Goal: Book appointment/travel/reservation

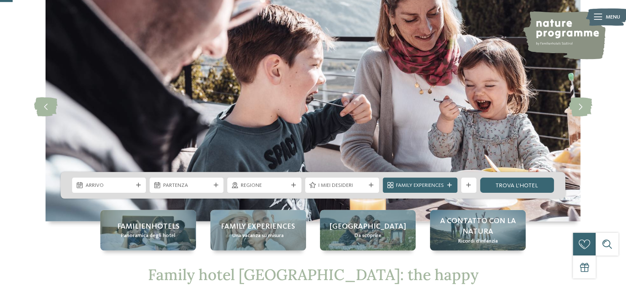
scroll to position [44, 0]
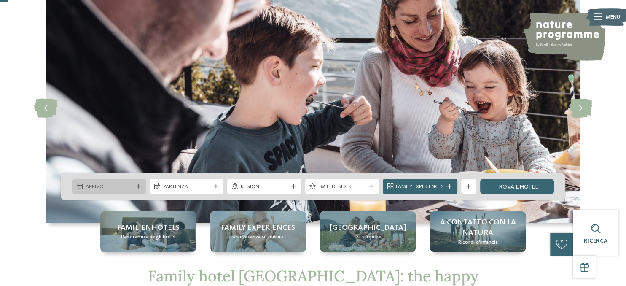
click at [125, 188] on span "Arrivo" at bounding box center [109, 187] width 47 height 8
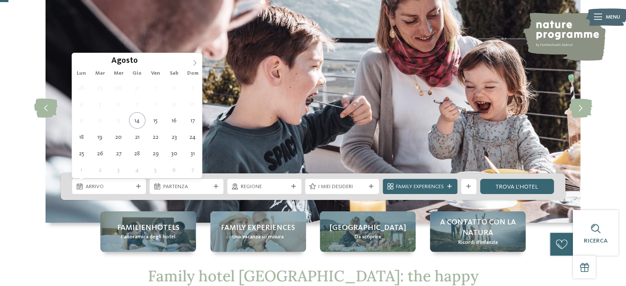
click at [195, 64] on icon at bounding box center [195, 63] width 6 height 6
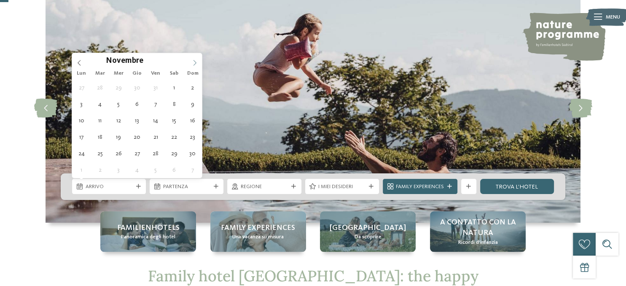
click at [195, 64] on icon at bounding box center [195, 63] width 6 height 6
type div "28.12.2025"
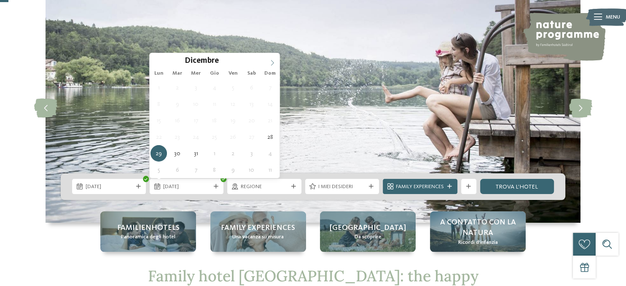
type input "****"
click at [272, 60] on icon at bounding box center [272, 63] width 6 height 6
type div "04.01.2026"
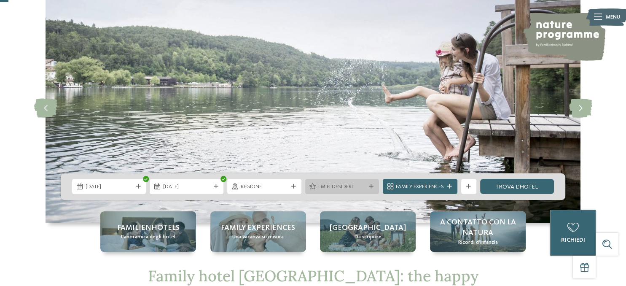
click at [314, 189] on icon at bounding box center [312, 186] width 6 height 6
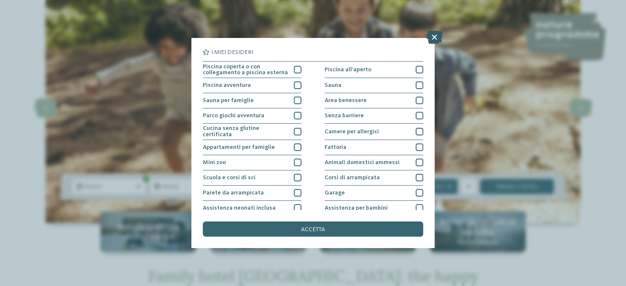
click at [431, 35] on icon at bounding box center [434, 36] width 16 height 13
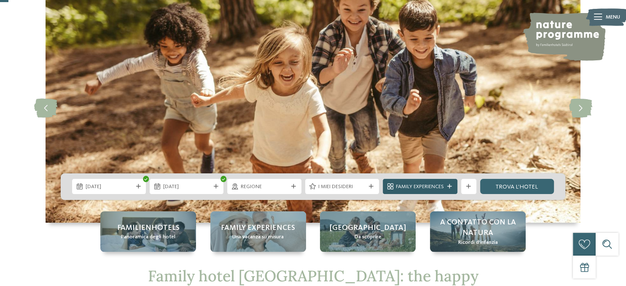
click at [437, 185] on span "Family Experiences" at bounding box center [420, 187] width 48 height 8
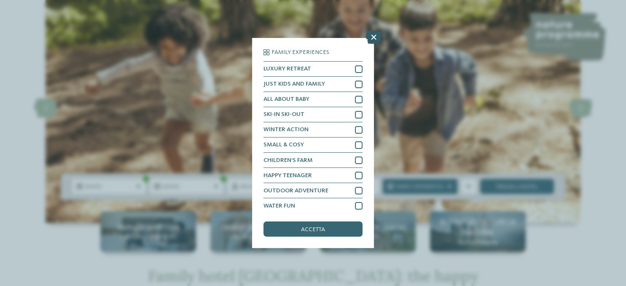
click at [371, 39] on icon at bounding box center [373, 36] width 16 height 13
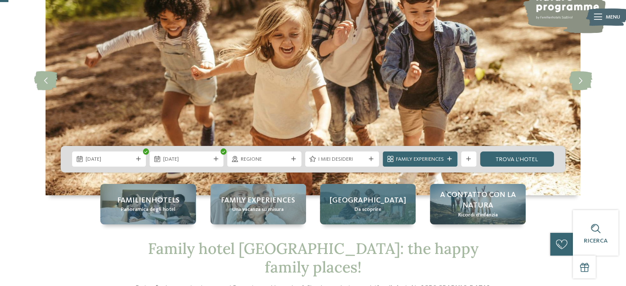
scroll to position [89, 0]
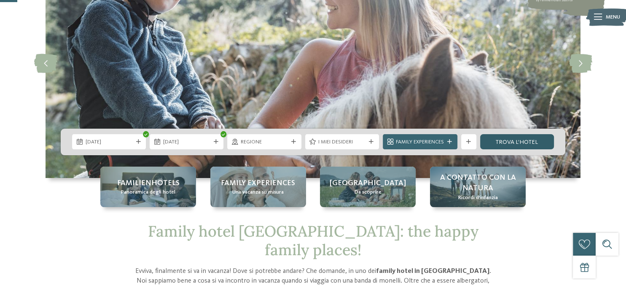
click at [518, 138] on link "trova l’hotel" at bounding box center [517, 141] width 74 height 15
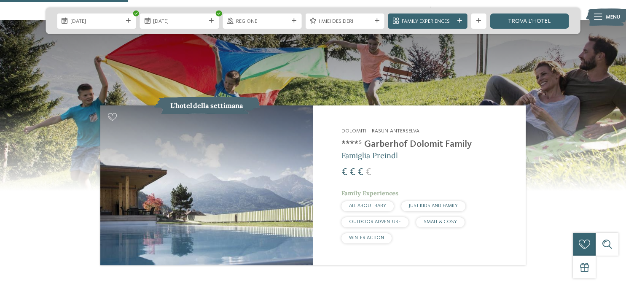
scroll to position [756, 0]
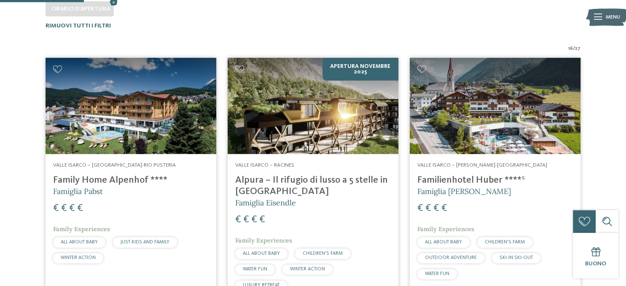
scroll to position [229, 0]
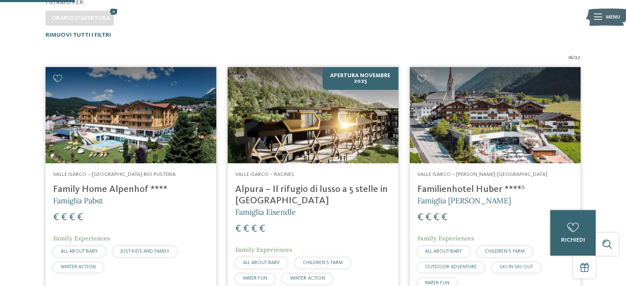
click at [484, 197] on h5 "Famiglia [PERSON_NAME]" at bounding box center [494, 200] width 155 height 11
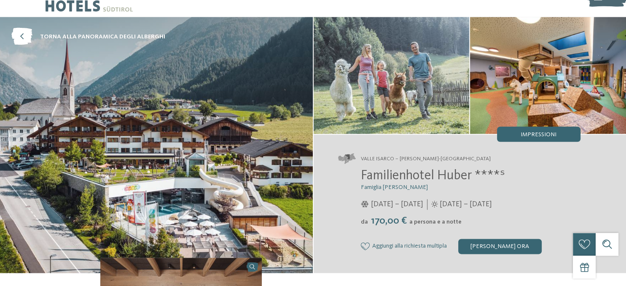
scroll to position [44, 0]
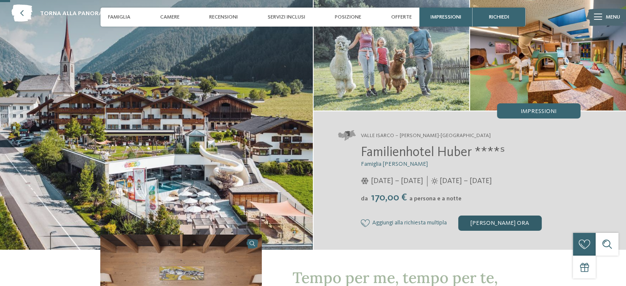
click at [504, 219] on div "[PERSON_NAME] ora" at bounding box center [499, 222] width 83 height 15
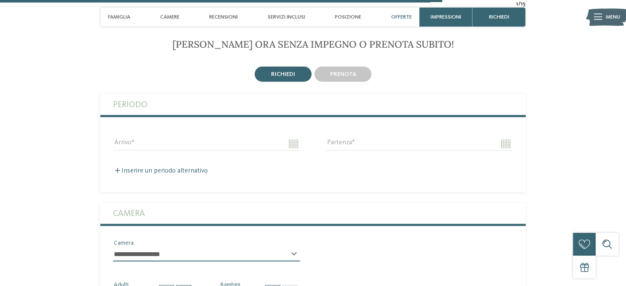
scroll to position [1741, 0]
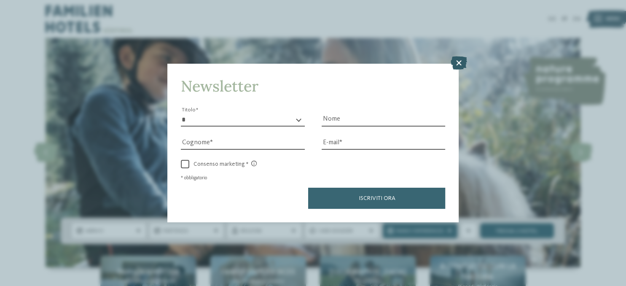
click at [458, 69] on icon at bounding box center [458, 62] width 16 height 13
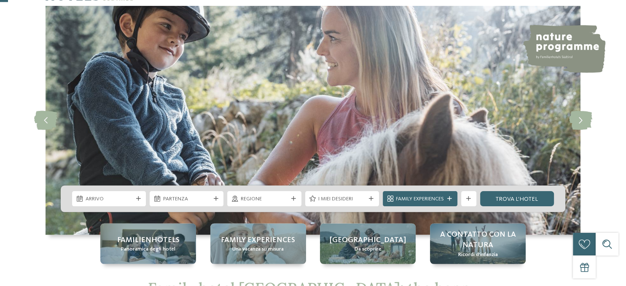
scroll to position [89, 0]
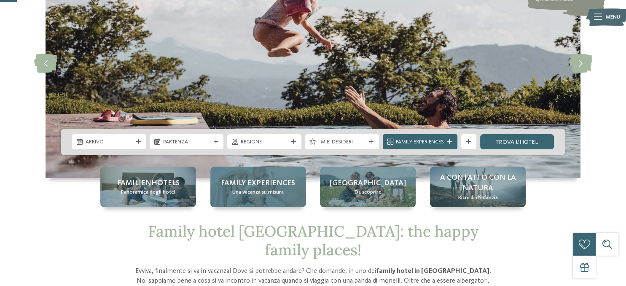
click at [242, 196] on span "Una vacanza su misura" at bounding box center [257, 192] width 51 height 8
click at [242, 196] on div "Family experiences Una vacanza su misura" at bounding box center [258, 186] width 96 height 40
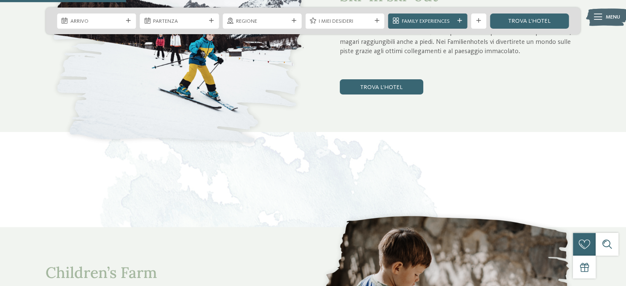
scroll to position [445, 0]
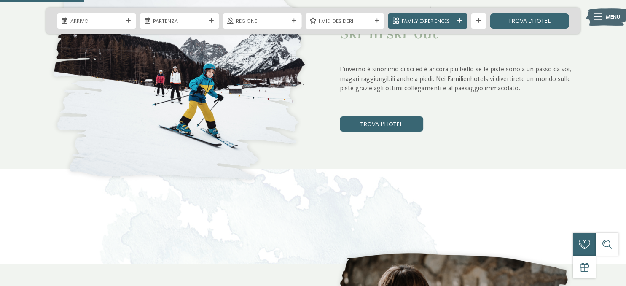
click at [388, 144] on div "Ski-in ski-out L’inverno è sinonimo di sci ed è ancora più bello se le piste so…" at bounding box center [460, 77] width 241 height 165
click at [388, 136] on div "Ski-in ski-out L’inverno è sinonimo di sci ed è ancora più bello se le piste so…" at bounding box center [460, 77] width 241 height 165
click at [388, 129] on link "trova l’hotel" at bounding box center [381, 123] width 83 height 15
